Goal: Navigation & Orientation: Find specific page/section

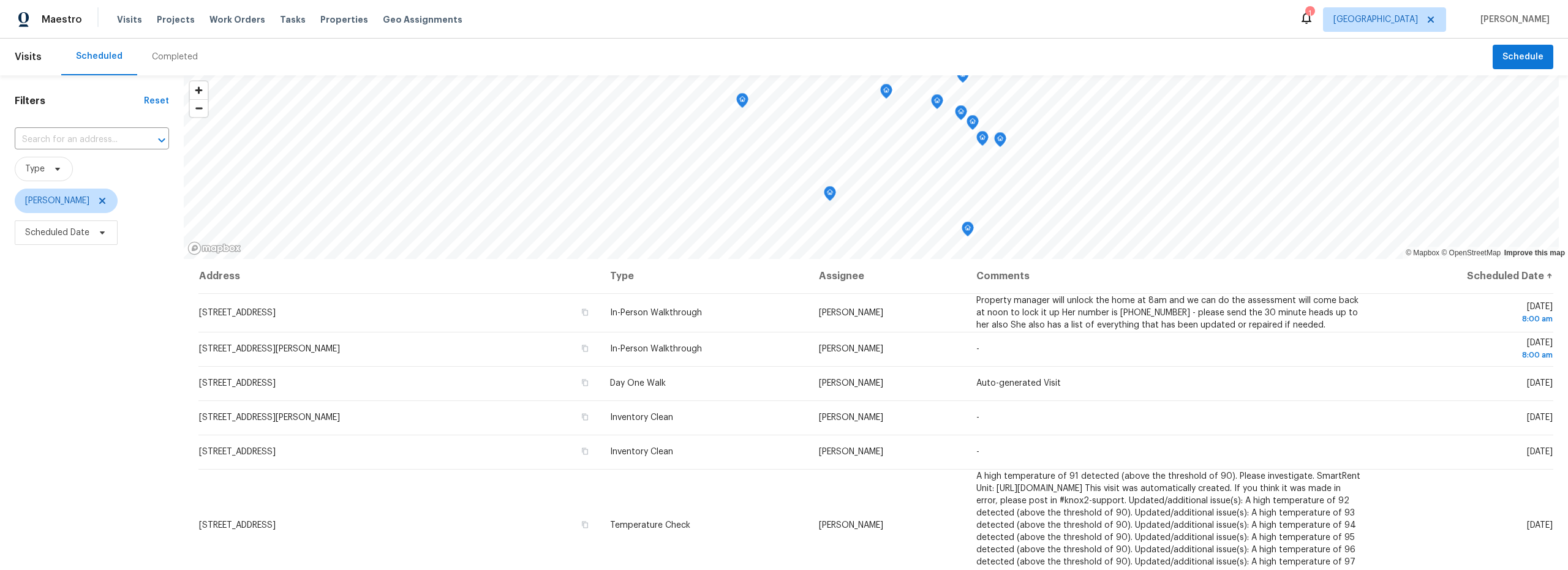
scroll to position [41, 0]
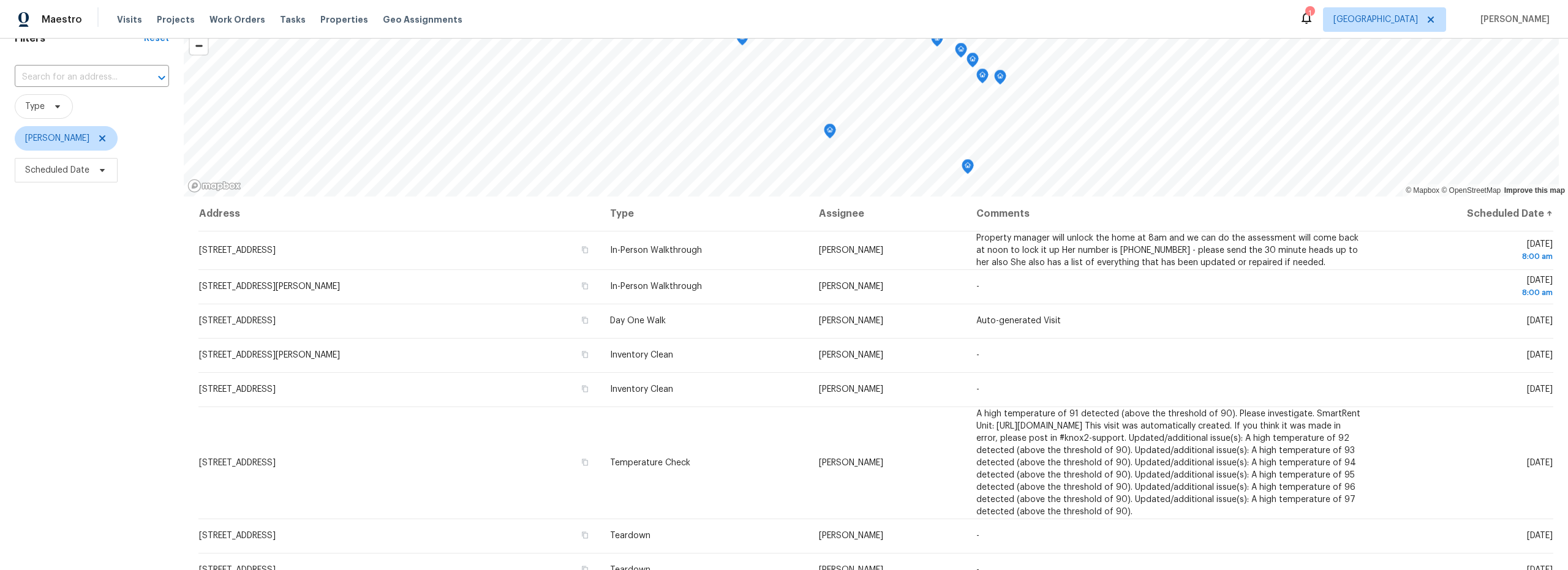
scroll to position [154, 0]
